Goal: Information Seeking & Learning: Learn about a topic

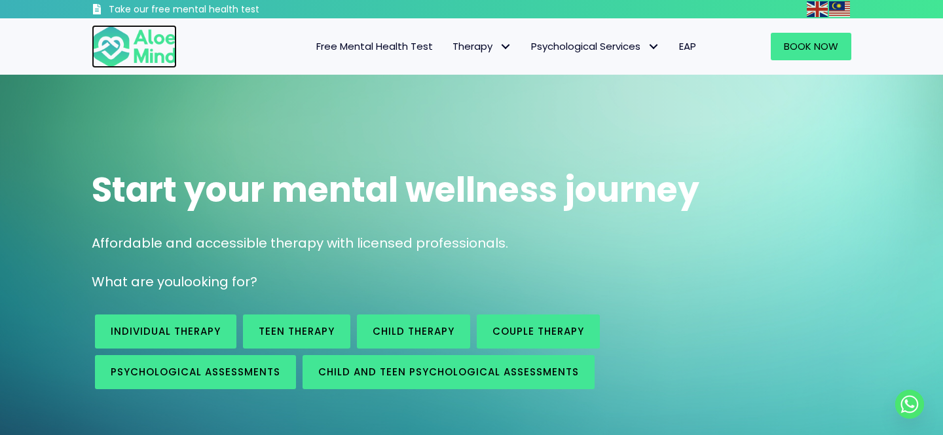
click at [145, 27] on img at bounding box center [134, 46] width 85 height 43
click at [421, 52] on span "Free Mental Health Test" at bounding box center [374, 46] width 117 height 14
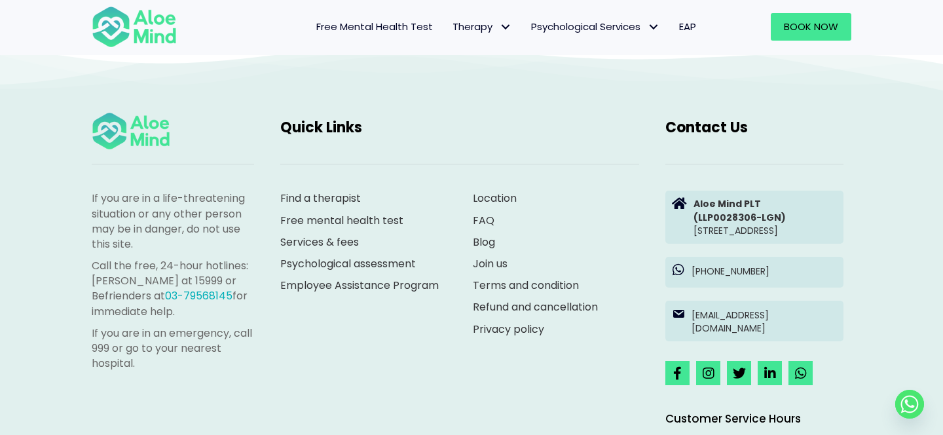
scroll to position [2839, 0]
click at [343, 234] on link "Services & fees" at bounding box center [319, 241] width 79 height 15
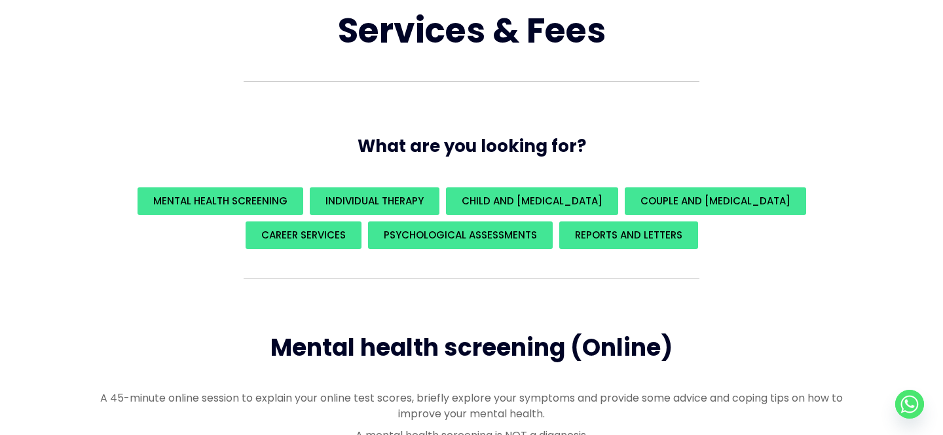
scroll to position [184, 0]
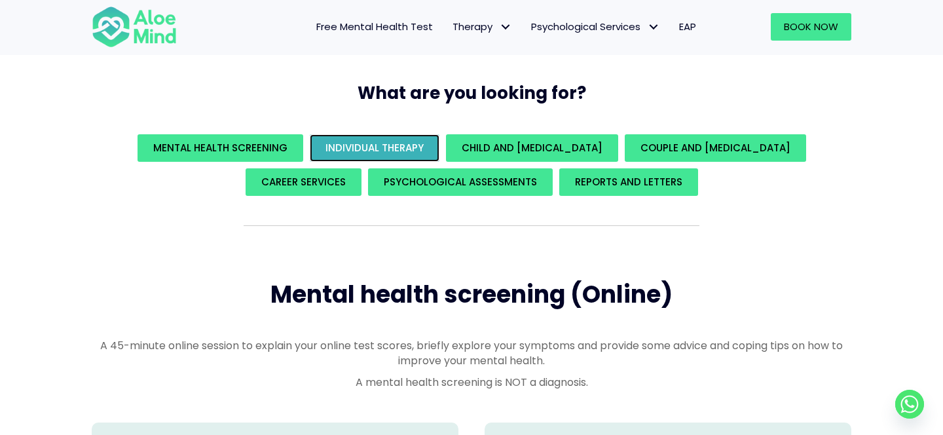
click at [391, 139] on link "Individual Therapy" at bounding box center [375, 148] width 130 height 28
